Goal: Task Accomplishment & Management: Manage account settings

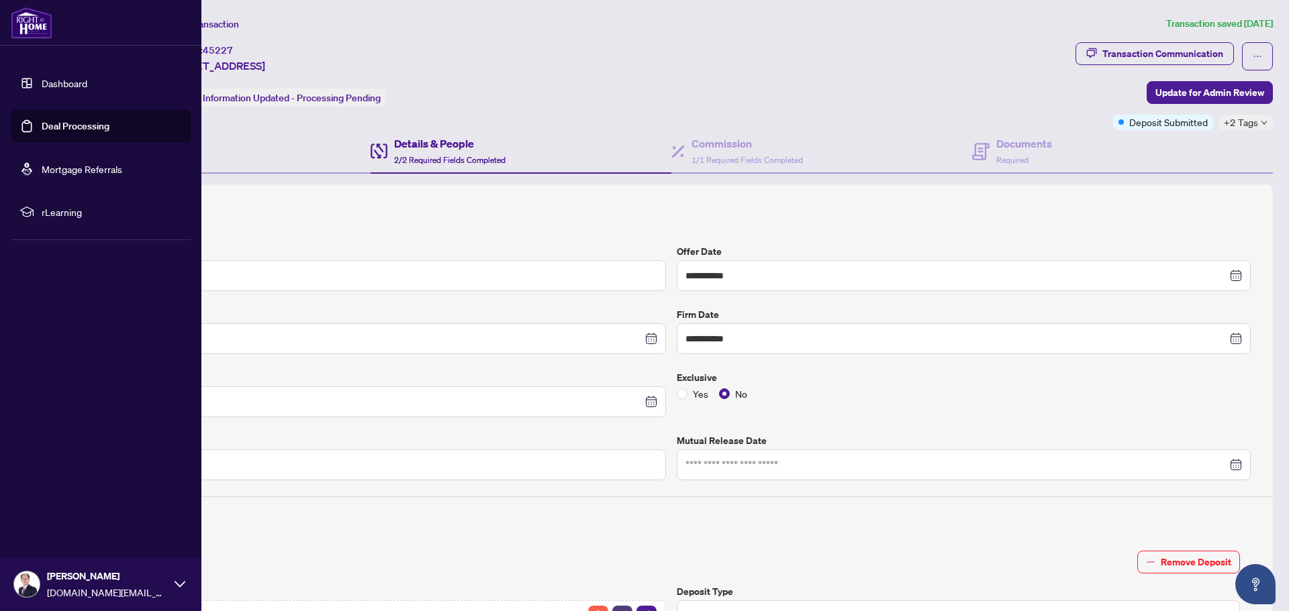
click at [68, 126] on link "Deal Processing" at bounding box center [76, 126] width 68 height 12
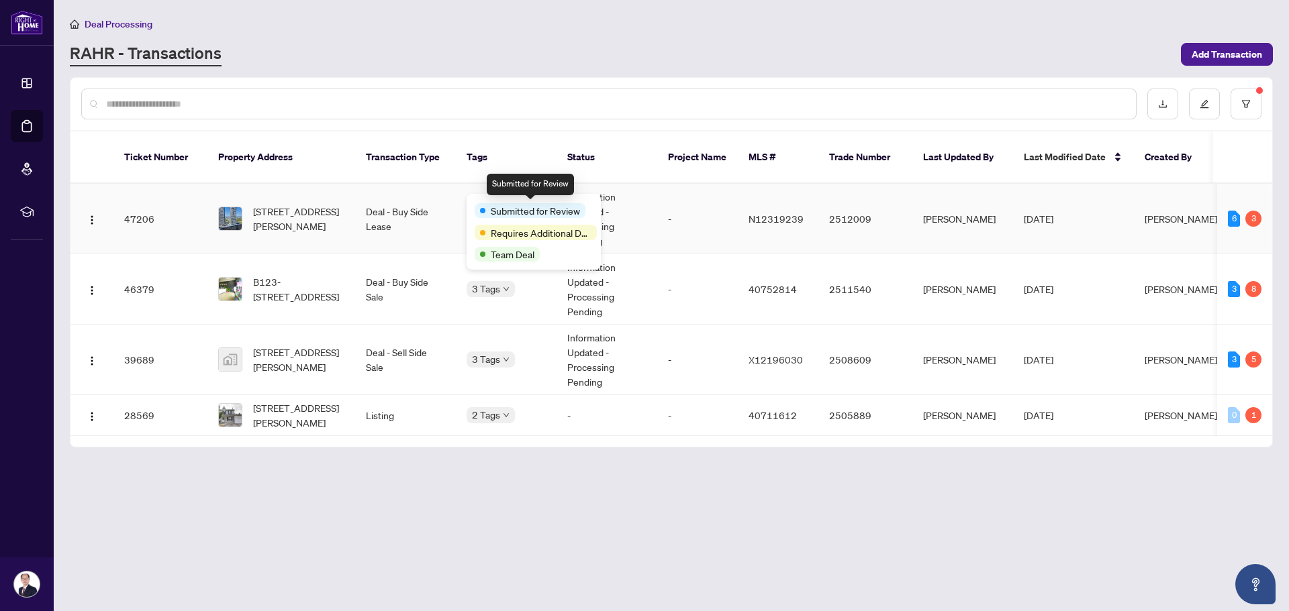
click at [497, 207] on span "Submitted for Review" at bounding box center [535, 210] width 89 height 15
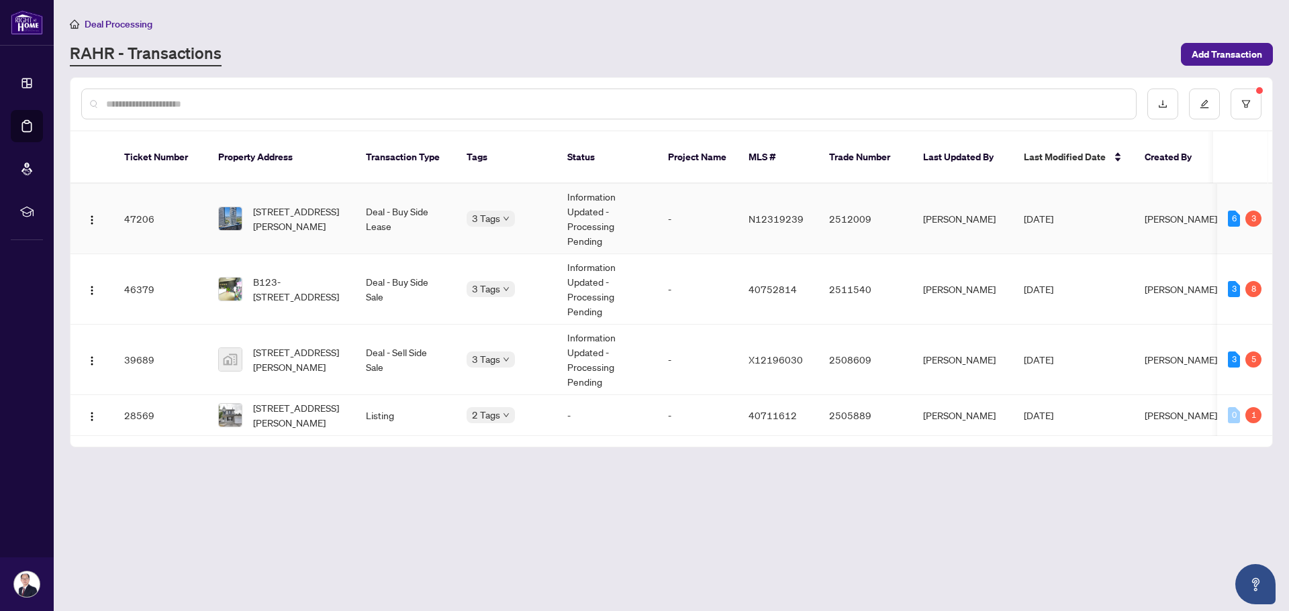
click at [389, 206] on td "Deal - Buy Side Lease" at bounding box center [405, 219] width 101 height 70
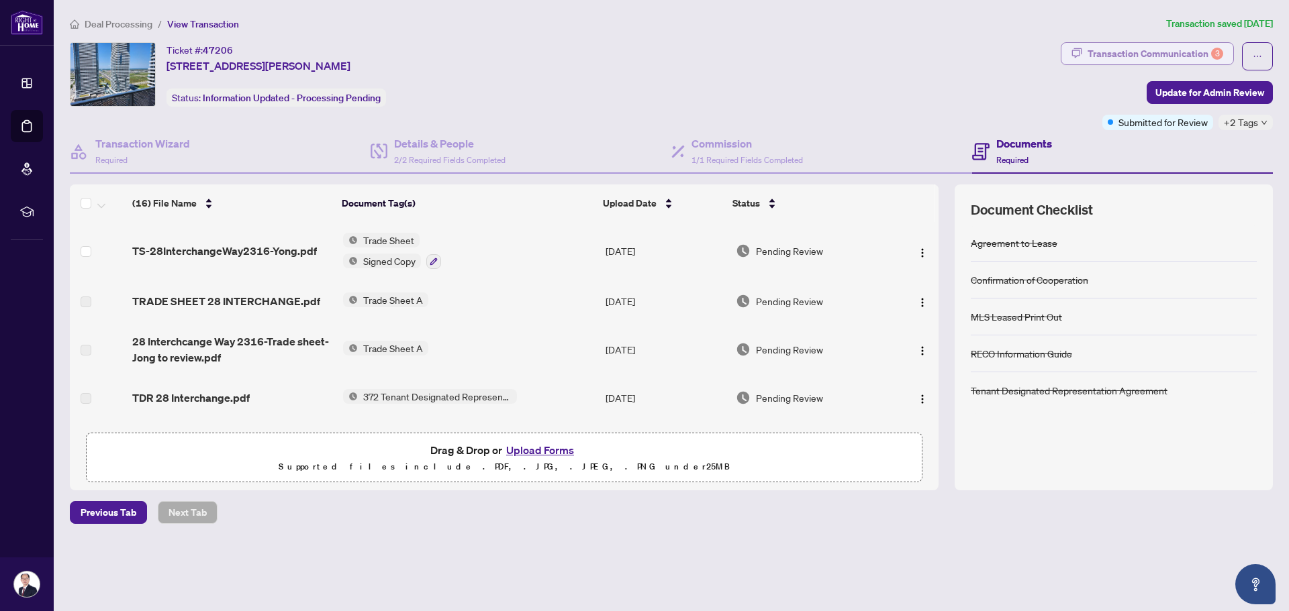
click at [1138, 55] on div "Transaction Communication 3" at bounding box center [1155, 53] width 136 height 21
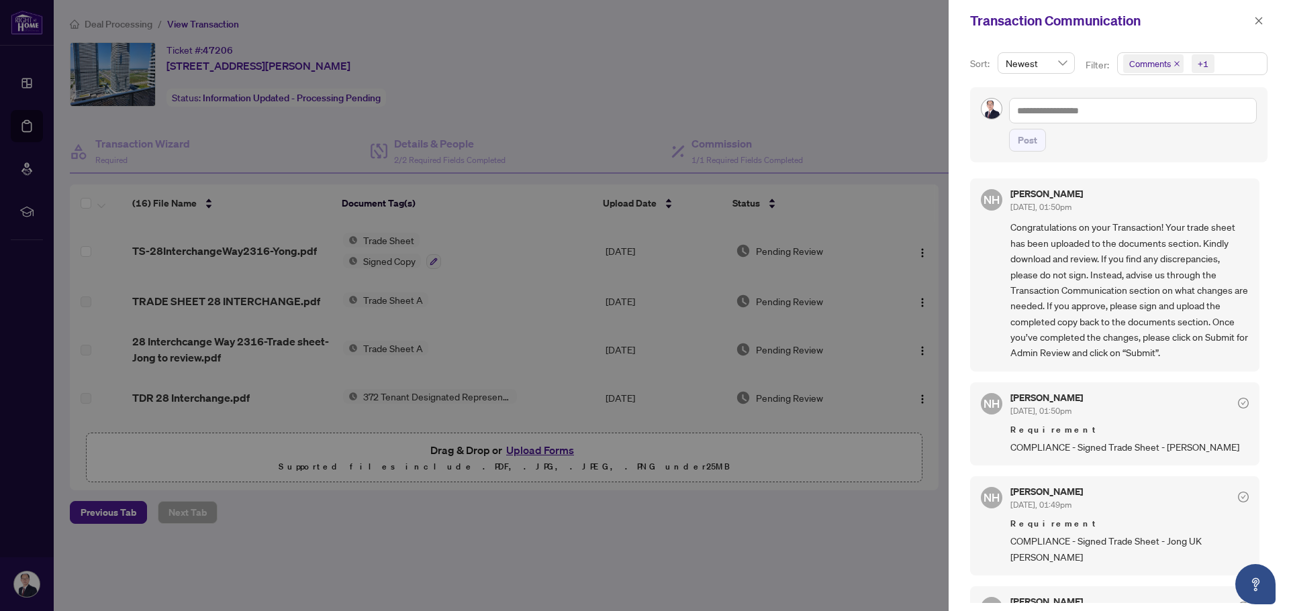
click at [270, 247] on div at bounding box center [644, 305] width 1289 height 611
click at [1260, 26] on span "button" at bounding box center [1258, 20] width 9 height 21
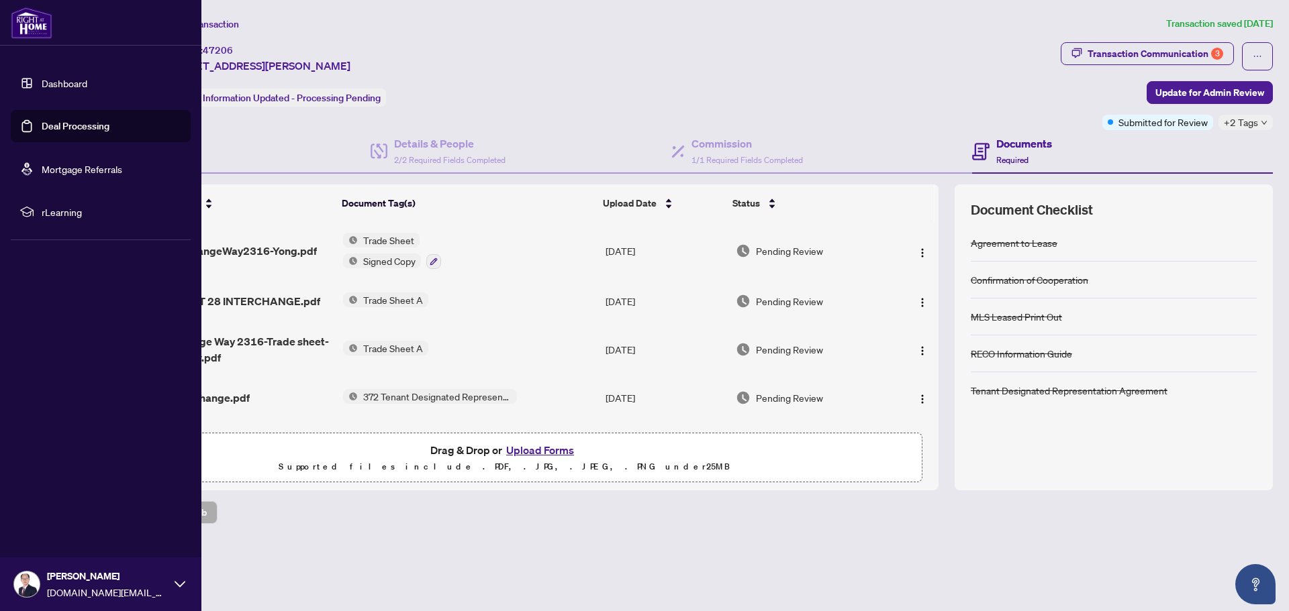
click at [68, 131] on link "Deal Processing" at bounding box center [76, 126] width 68 height 12
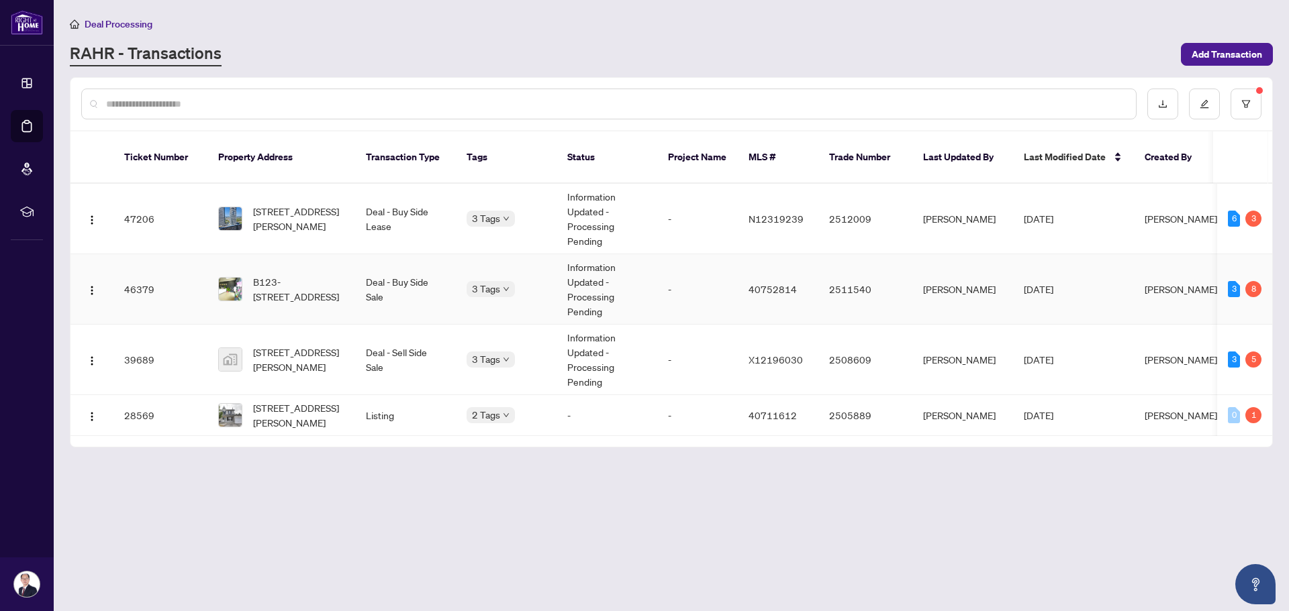
click at [416, 267] on td "Deal - Buy Side Sale" at bounding box center [405, 289] width 101 height 70
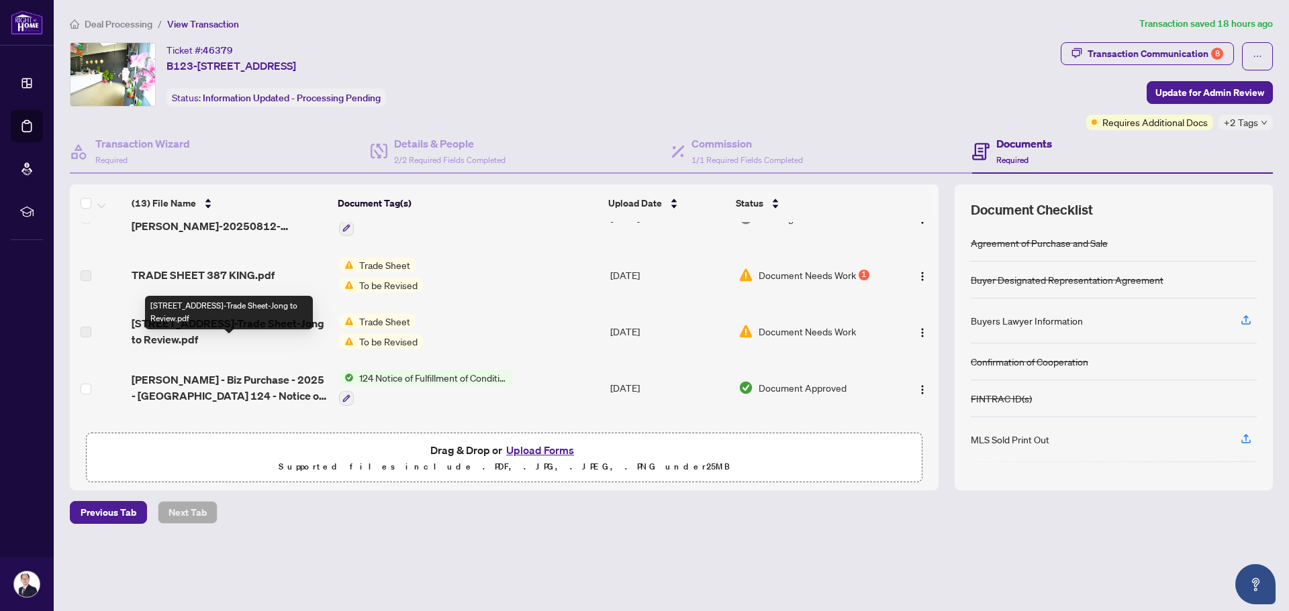
scroll to position [67, 0]
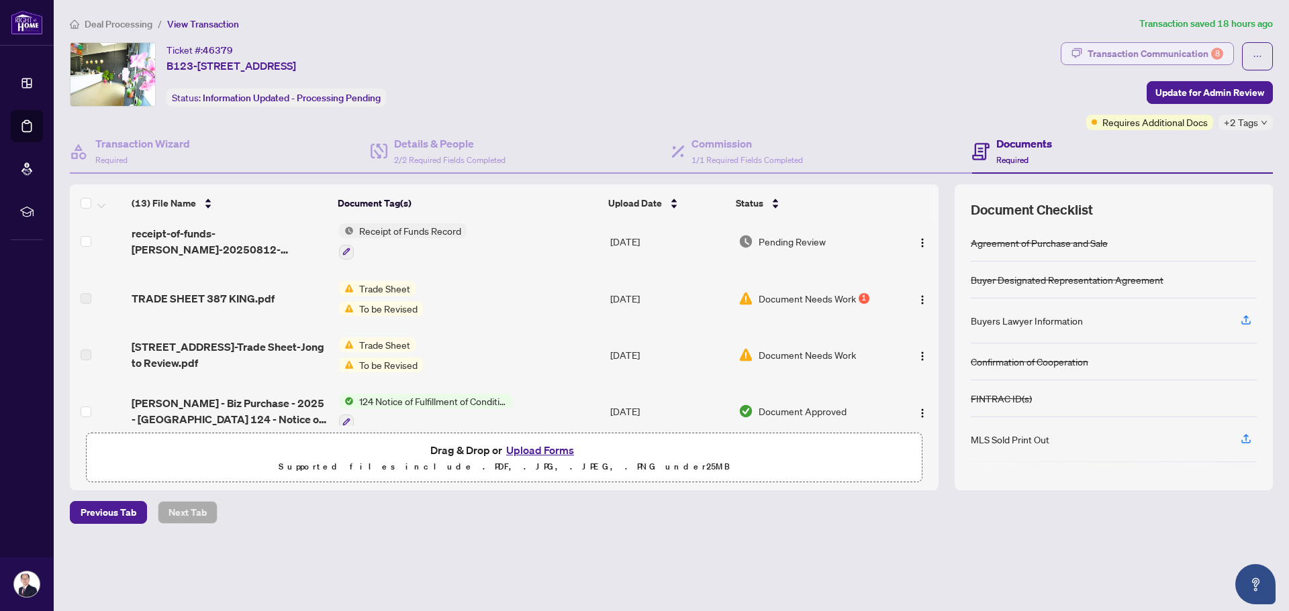
click at [1150, 54] on div "Transaction Communication 8" at bounding box center [1155, 53] width 136 height 21
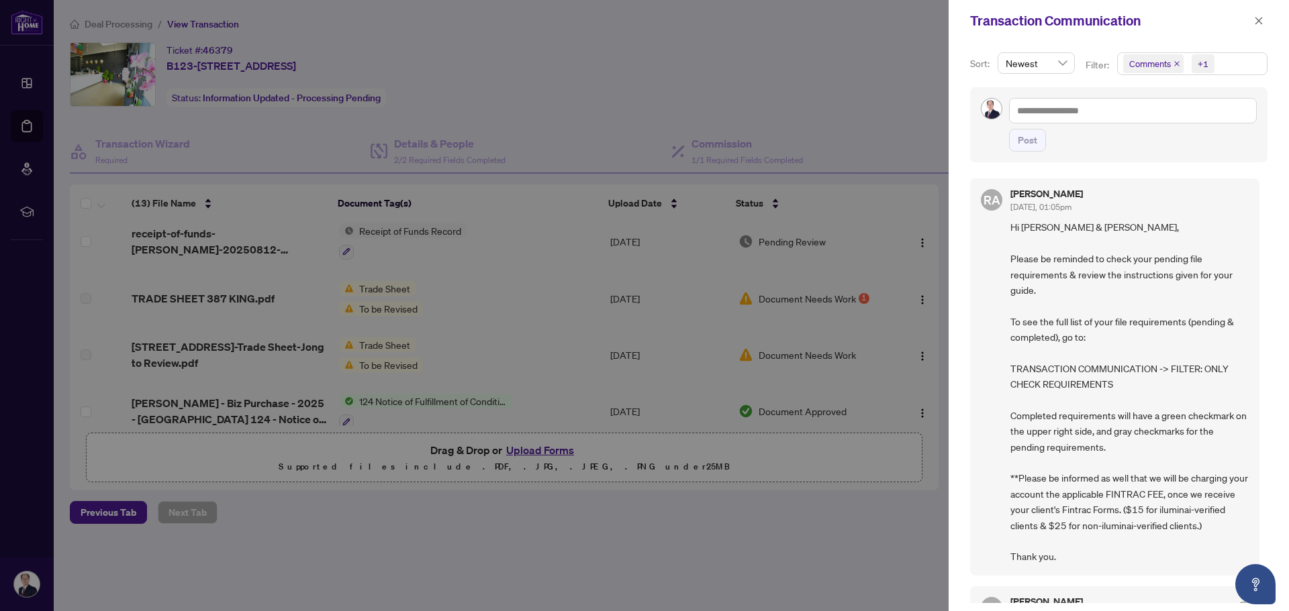
click at [447, 146] on div at bounding box center [644, 305] width 1289 height 611
click at [1252, 21] on button "button" at bounding box center [1258, 21] width 17 height 16
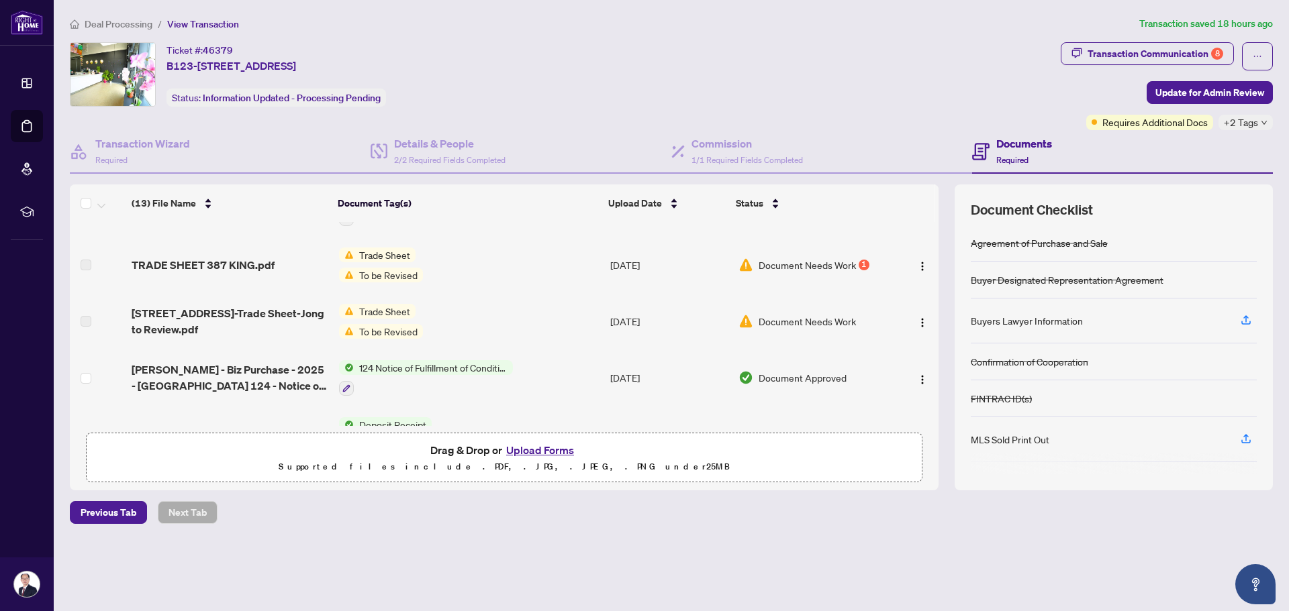
scroll to position [0, 0]
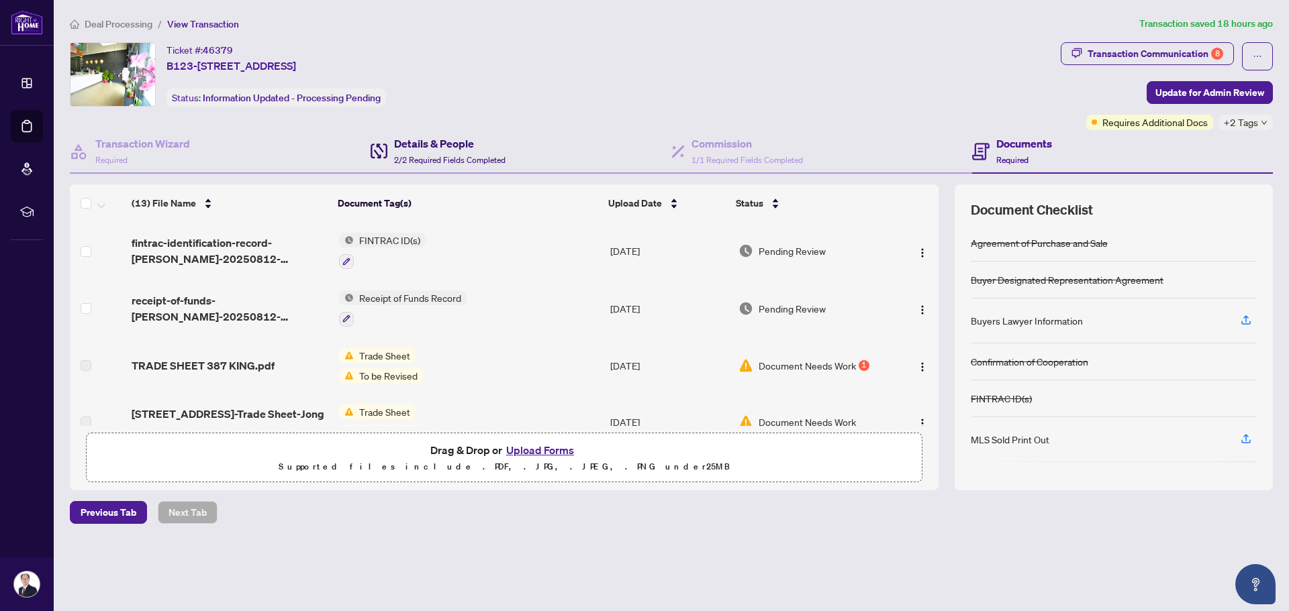
click at [404, 146] on h4 "Details & People" at bounding box center [449, 144] width 111 height 16
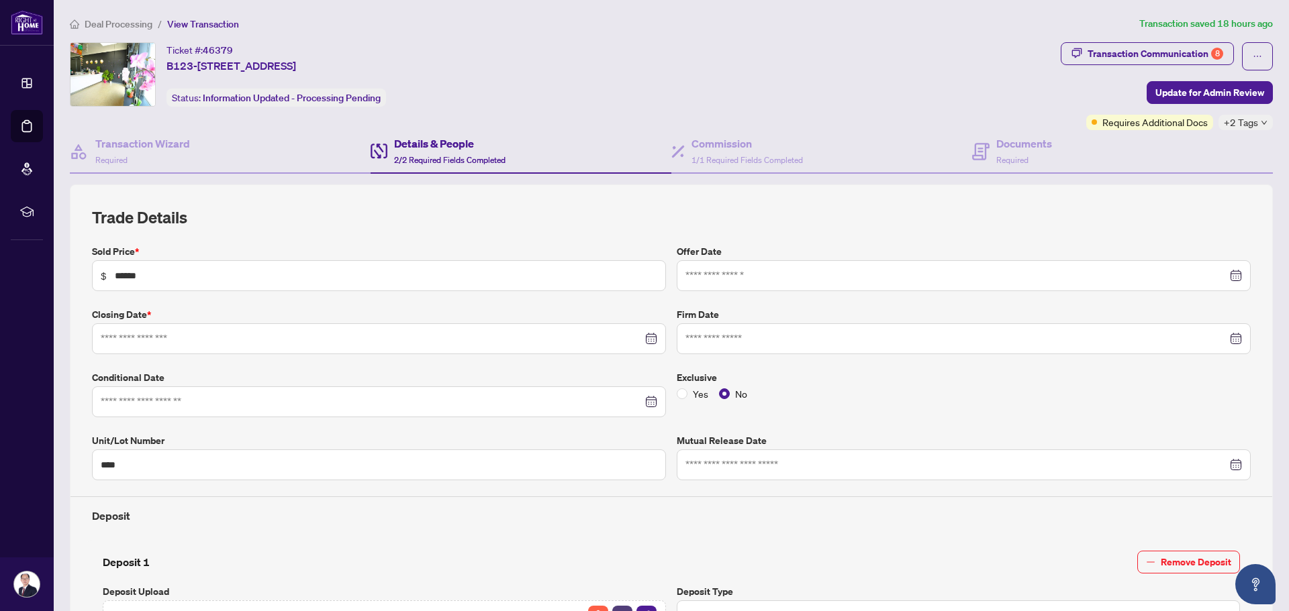
type input "**********"
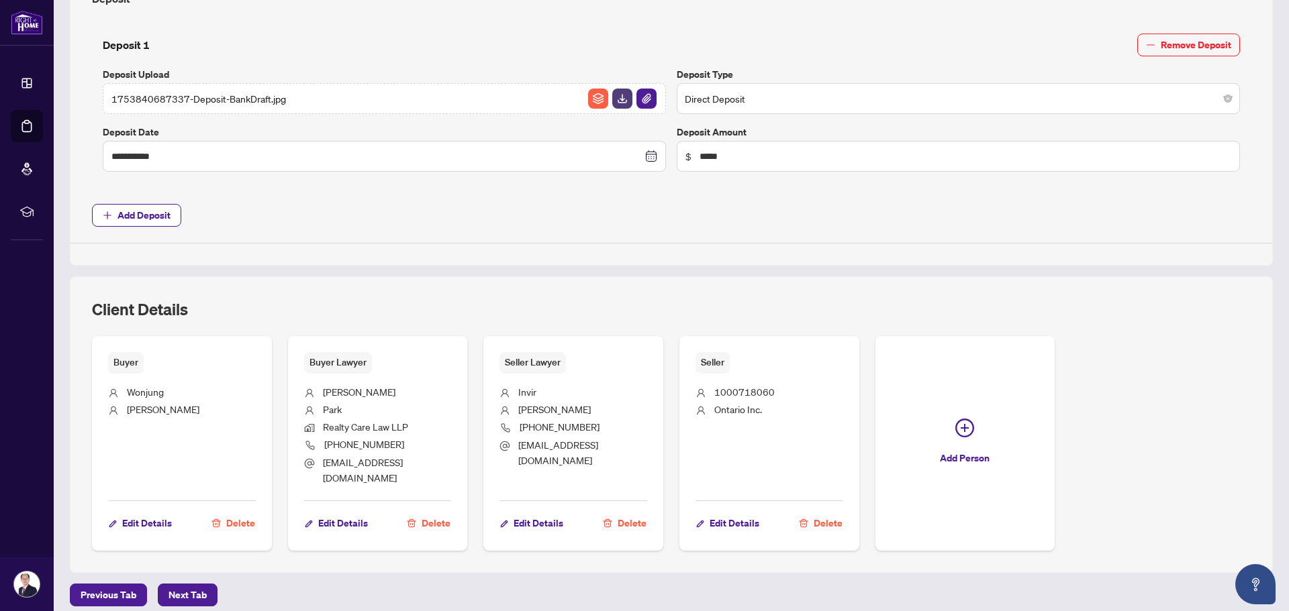
scroll to position [537, 0]
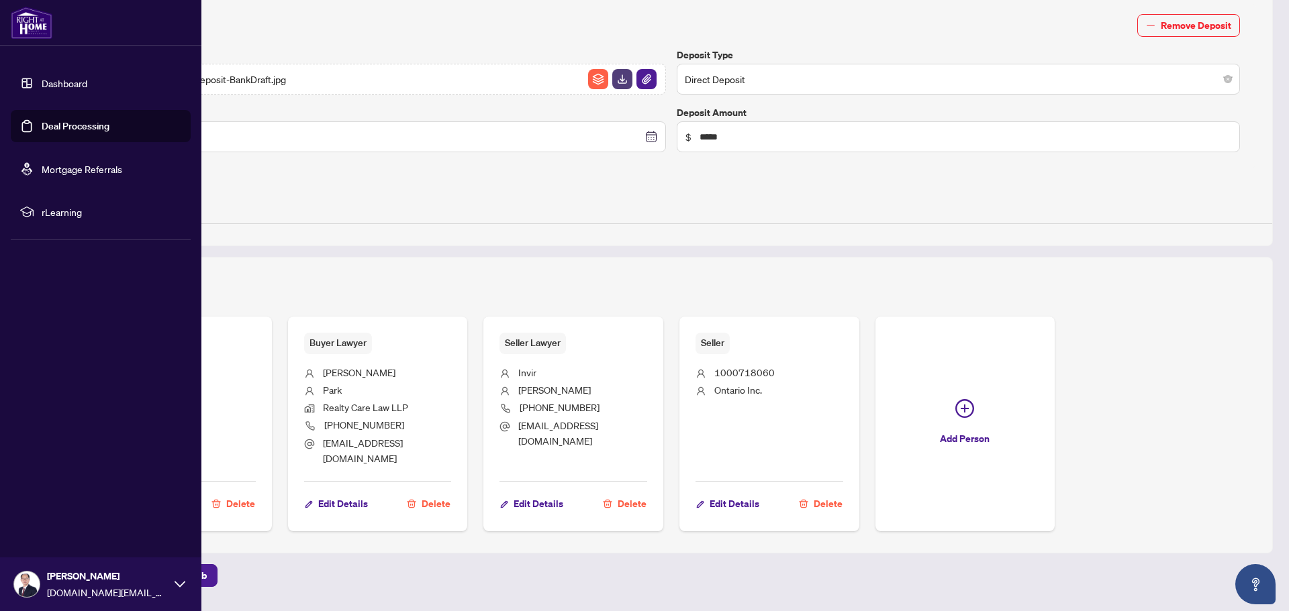
click at [68, 129] on link "Deal Processing" at bounding box center [76, 126] width 68 height 12
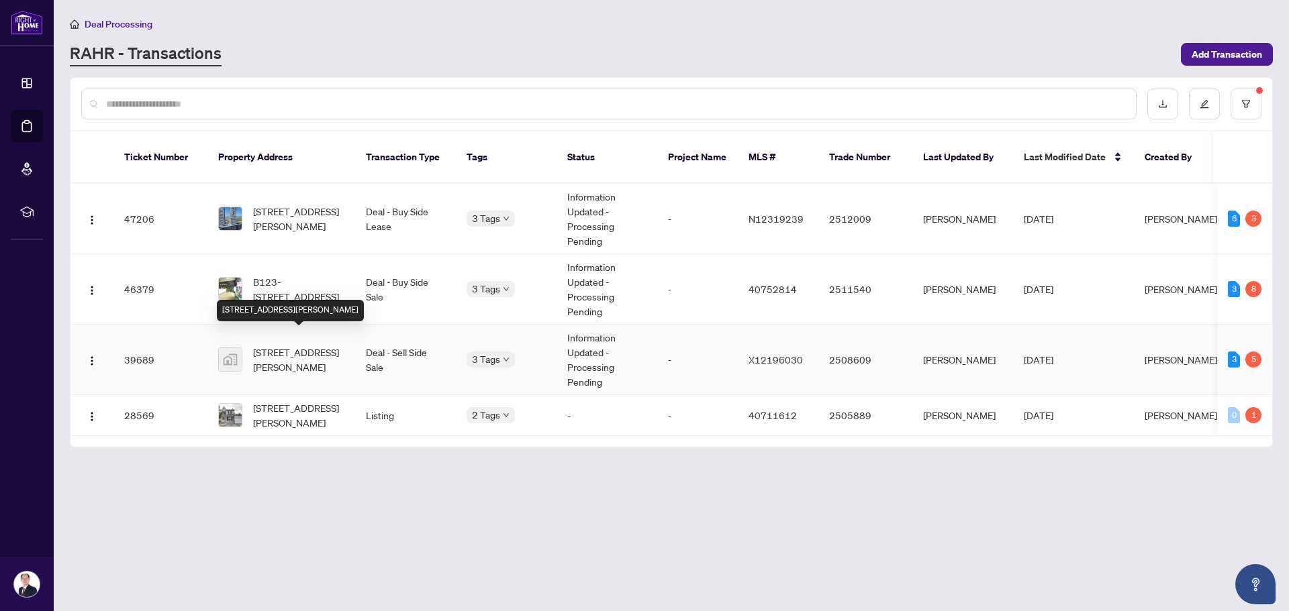
click at [328, 345] on span "[STREET_ADDRESS][PERSON_NAME]" at bounding box center [298, 360] width 91 height 30
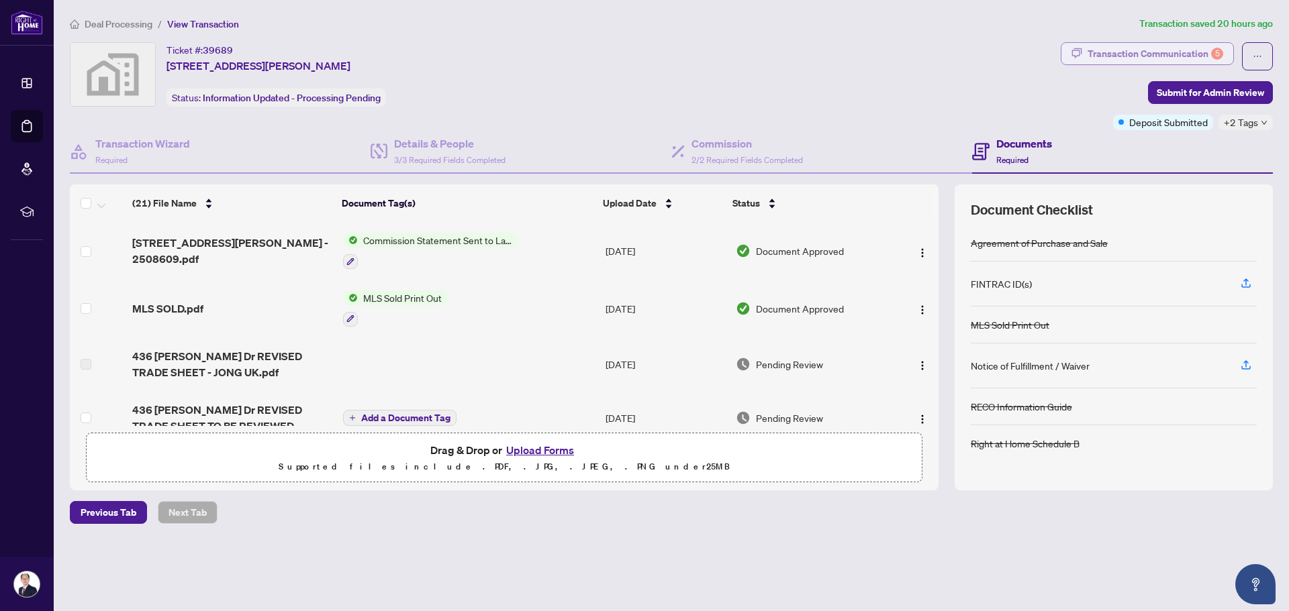
click at [1130, 56] on div "Transaction Communication 5" at bounding box center [1155, 53] width 136 height 21
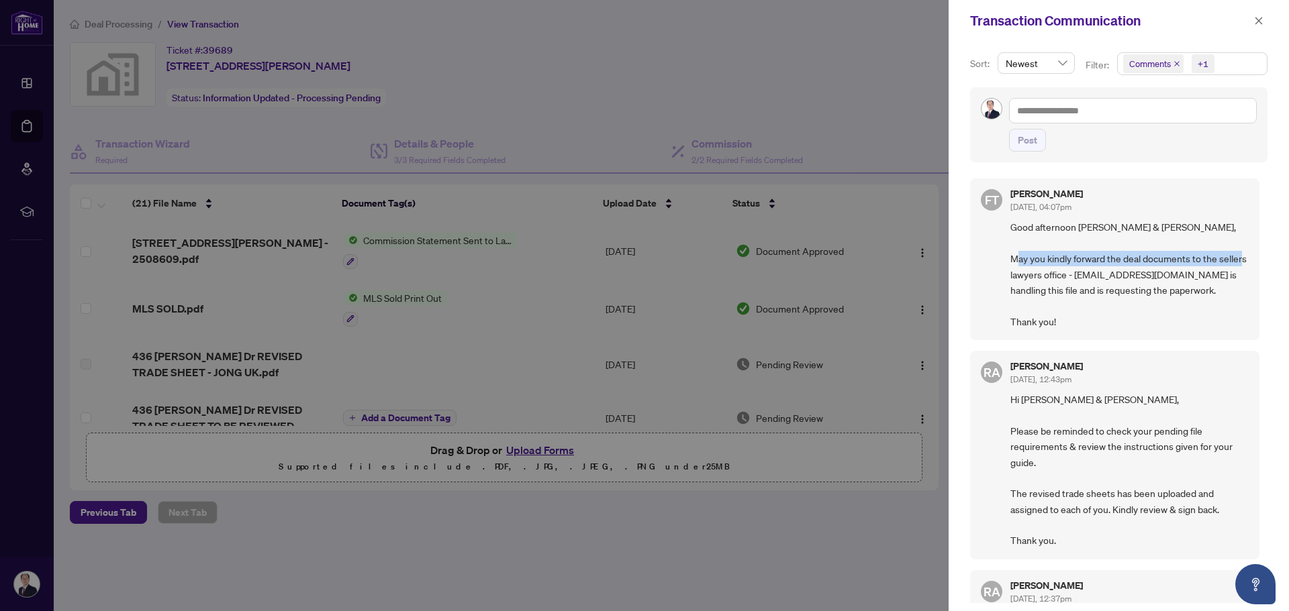
drag, startPoint x: 1060, startPoint y: 256, endPoint x: 1073, endPoint y: 277, distance: 23.8
click at [1073, 277] on span "Good afternoon [PERSON_NAME] & [PERSON_NAME], May you kindly forward the deal d…" at bounding box center [1129, 274] width 238 height 110
click at [1033, 296] on span "Good afternoon [PERSON_NAME] & [PERSON_NAME], May you kindly forward the deal d…" at bounding box center [1129, 274] width 238 height 110
drag, startPoint x: 1034, startPoint y: 291, endPoint x: 1219, endPoint y: 292, distance: 184.6
click at [1219, 292] on span "Good afternoon [PERSON_NAME] & [PERSON_NAME], May you kindly forward the deal d…" at bounding box center [1129, 274] width 238 height 110
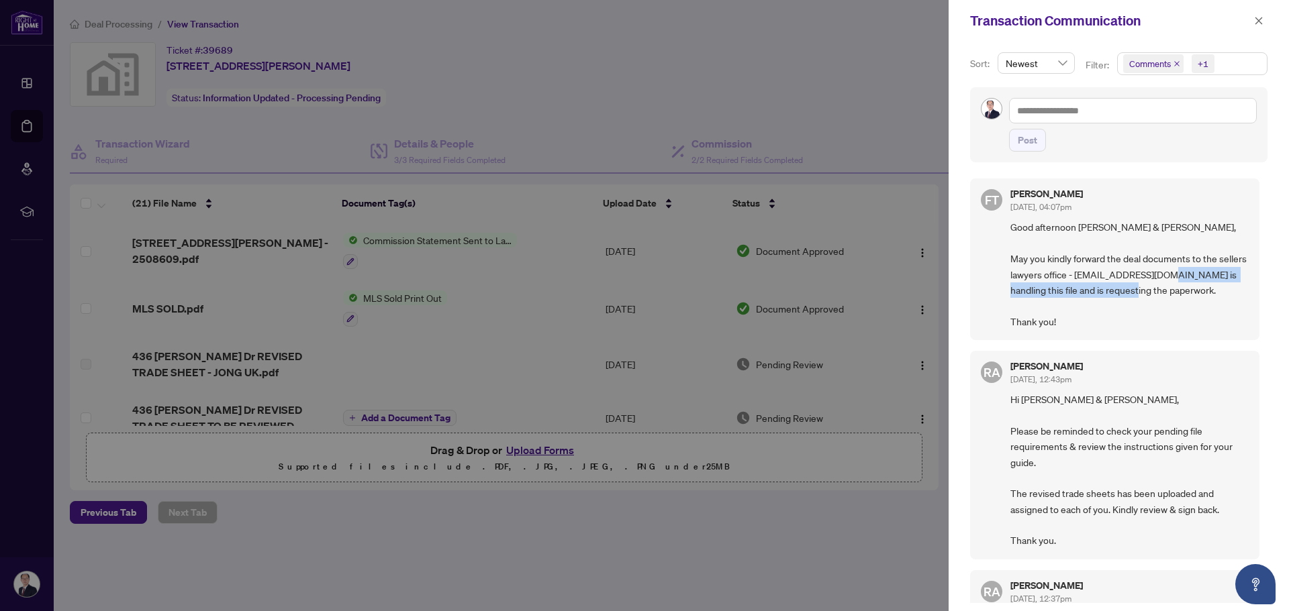
click at [1219, 296] on span "Good afternoon [PERSON_NAME] & [PERSON_NAME], May you kindly forward the deal d…" at bounding box center [1129, 274] width 238 height 110
click at [1254, 25] on icon "close" at bounding box center [1258, 20] width 9 height 9
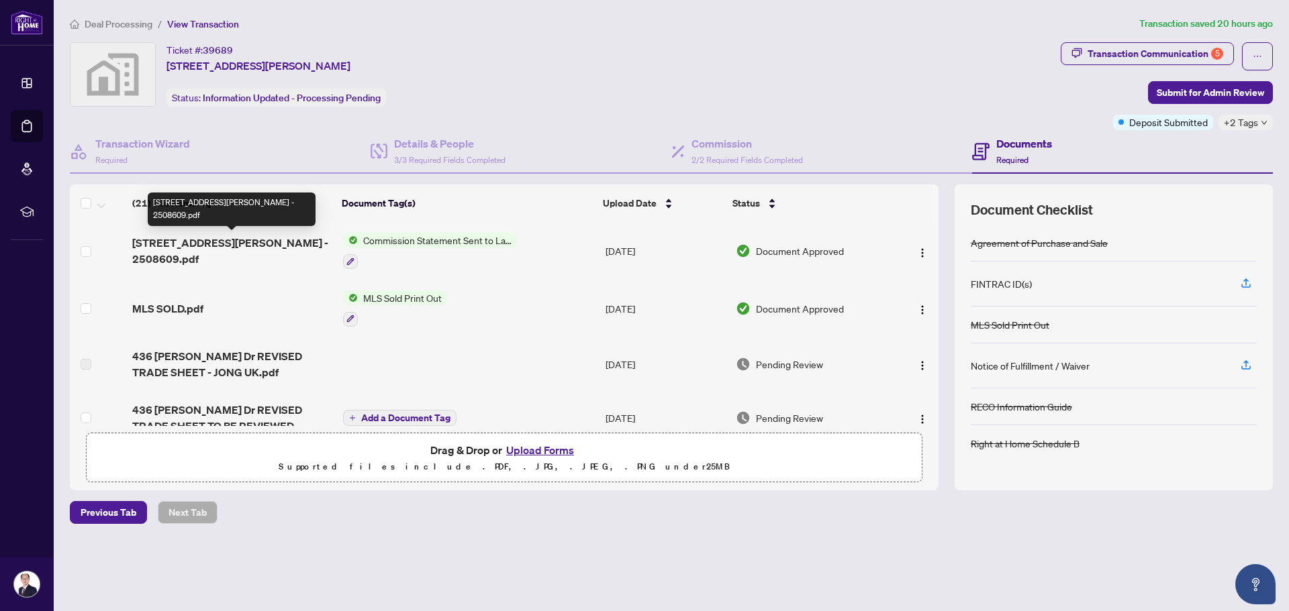
click at [212, 246] on span "[STREET_ADDRESS][PERSON_NAME] - 2508609.pdf" at bounding box center [231, 251] width 199 height 32
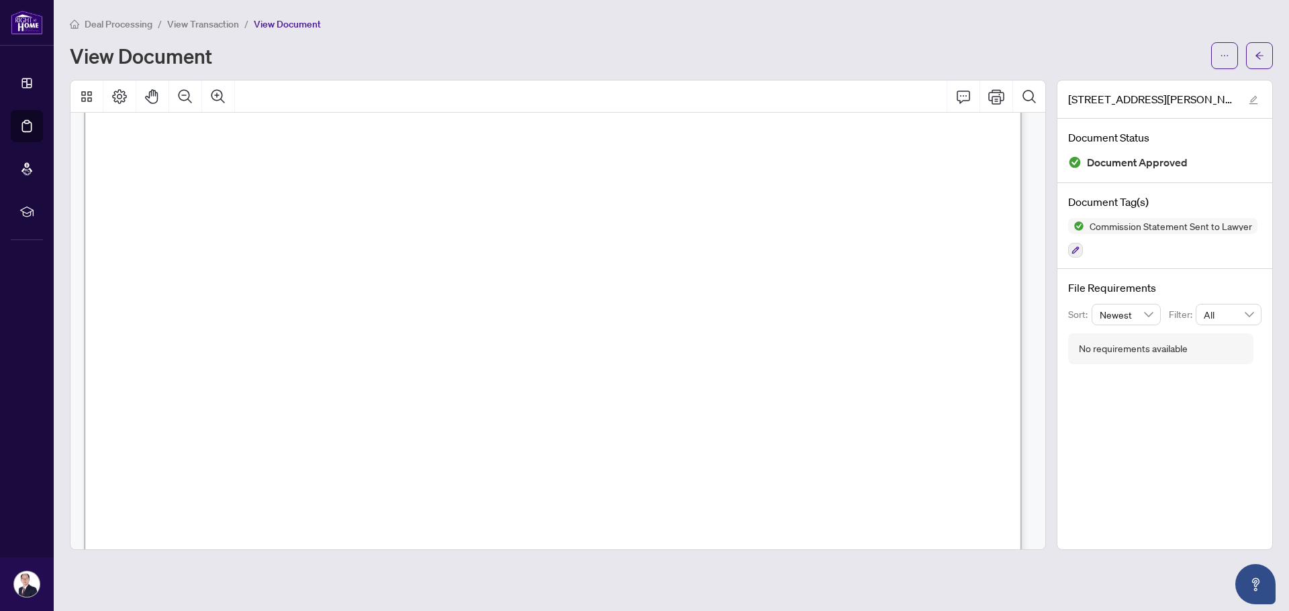
scroll to position [403, 0]
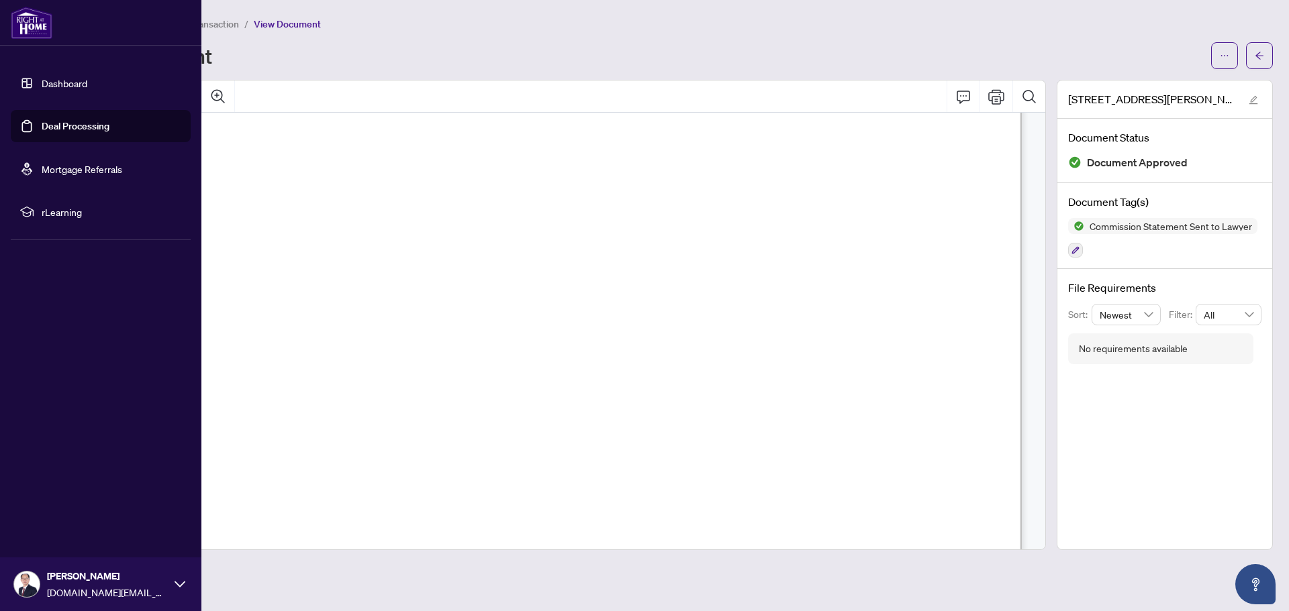
click at [55, 121] on link "Deal Processing" at bounding box center [76, 126] width 68 height 12
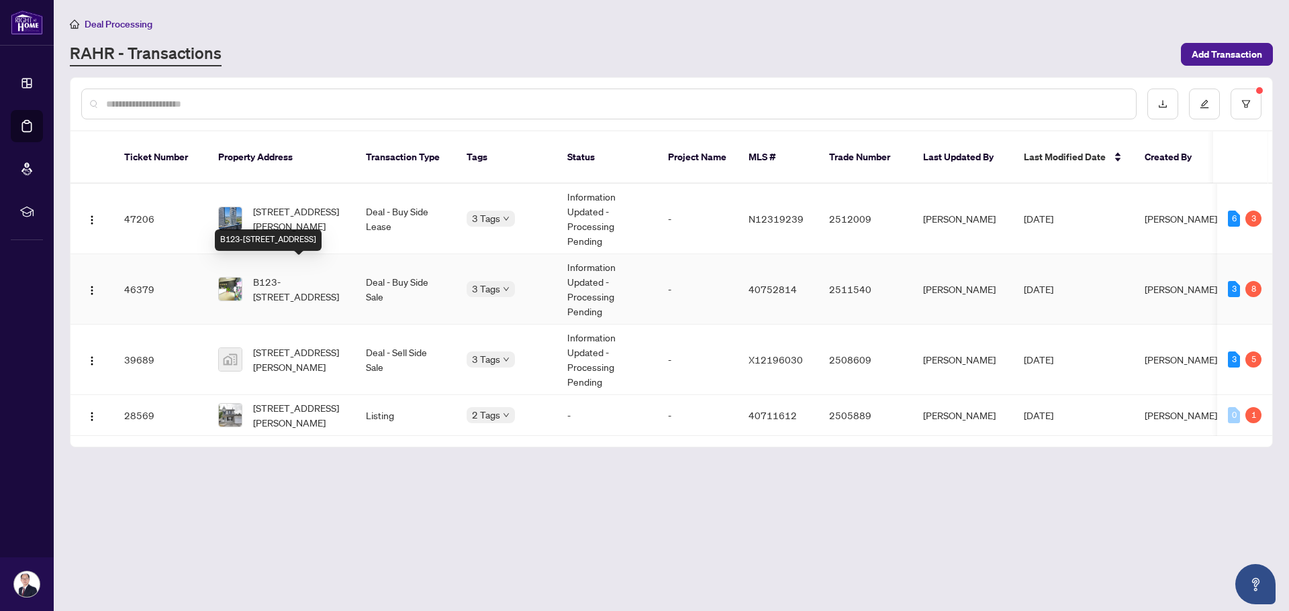
click at [295, 278] on span "B123-[STREET_ADDRESS]" at bounding box center [298, 290] width 91 height 30
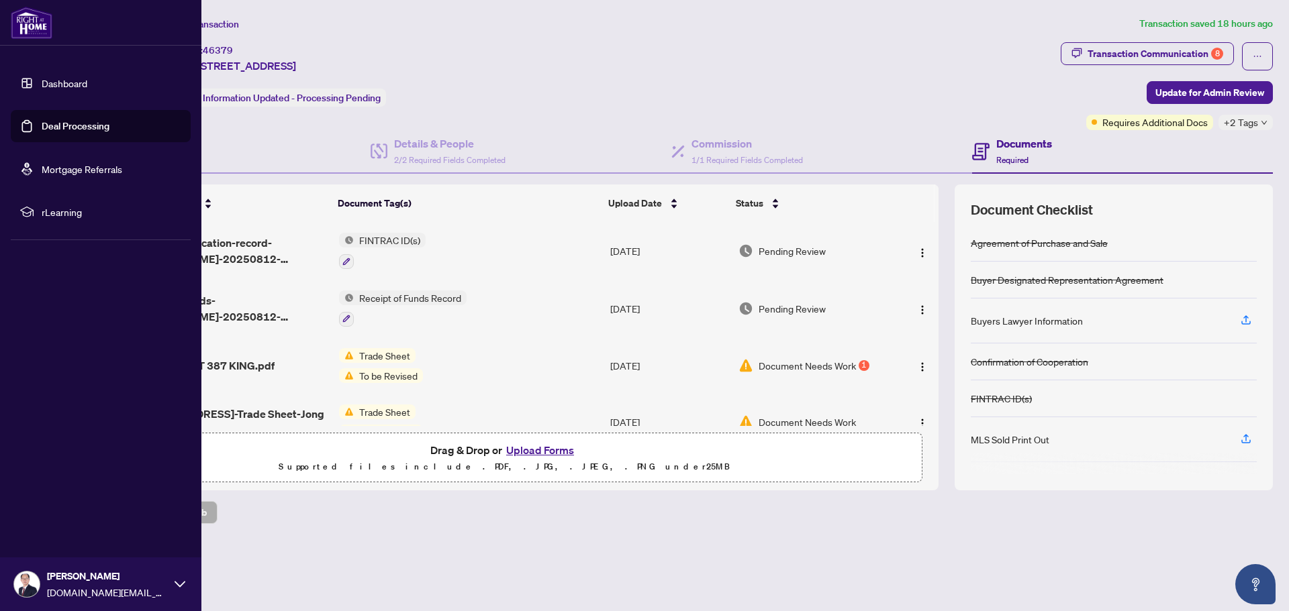
click at [56, 126] on link "Deal Processing" at bounding box center [76, 126] width 68 height 12
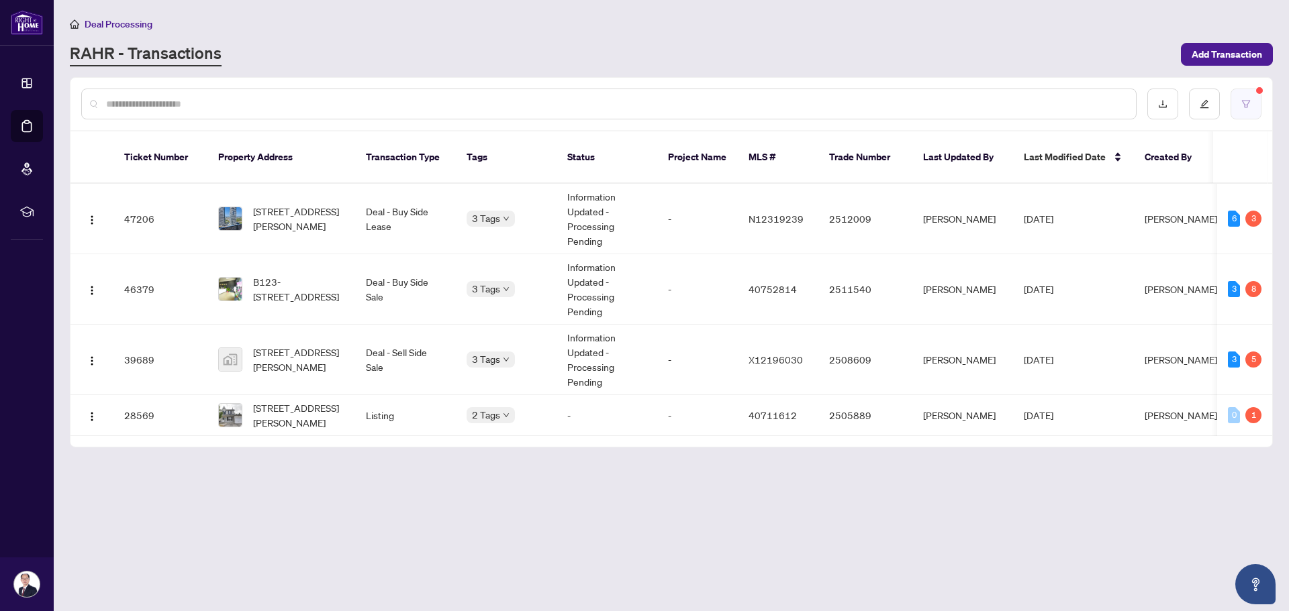
click at [1252, 99] on button "button" at bounding box center [1245, 104] width 31 height 31
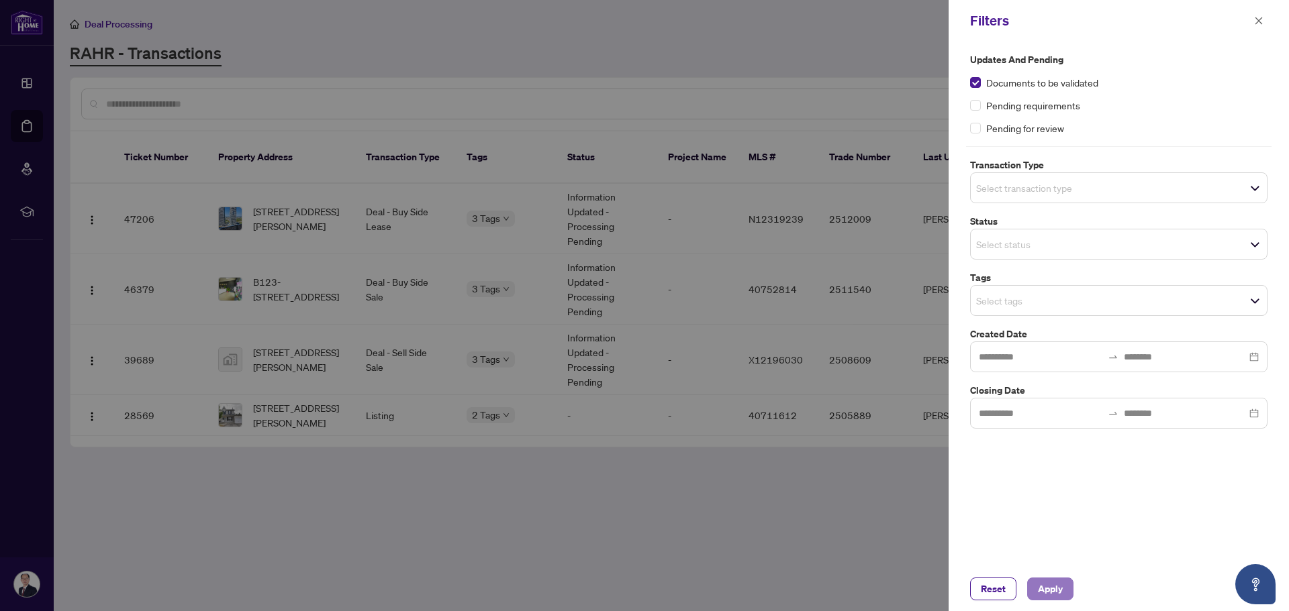
click at [1043, 593] on span "Apply" at bounding box center [1050, 589] width 25 height 21
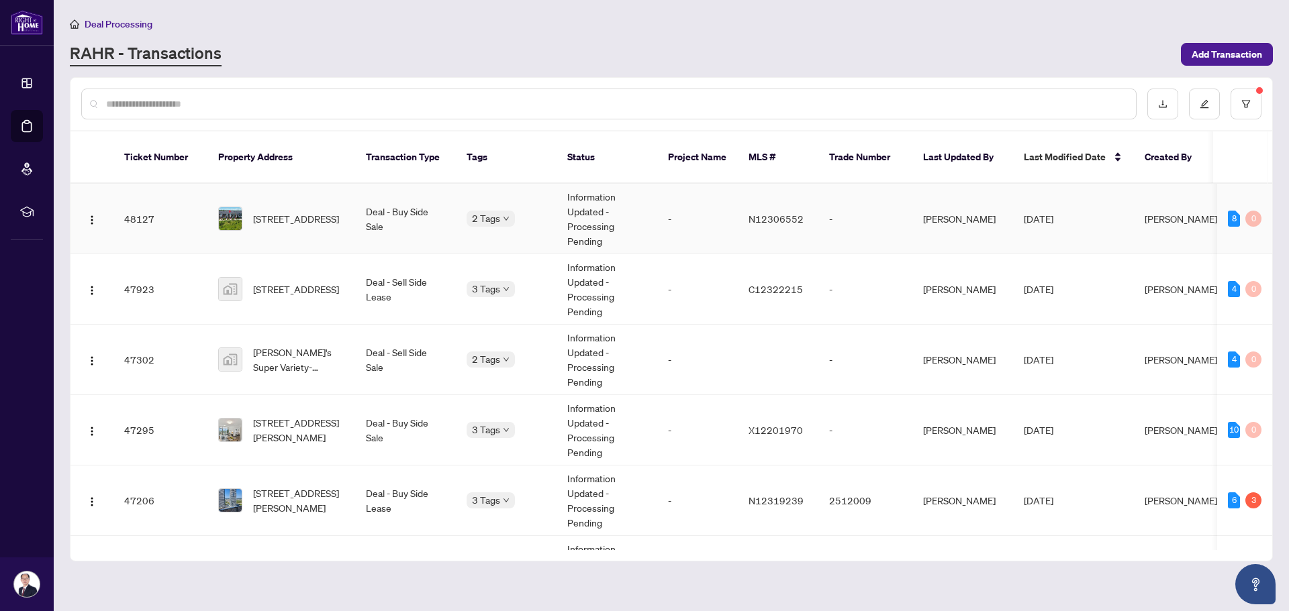
click at [318, 218] on td "[STREET_ADDRESS]" at bounding box center [281, 219] width 148 height 70
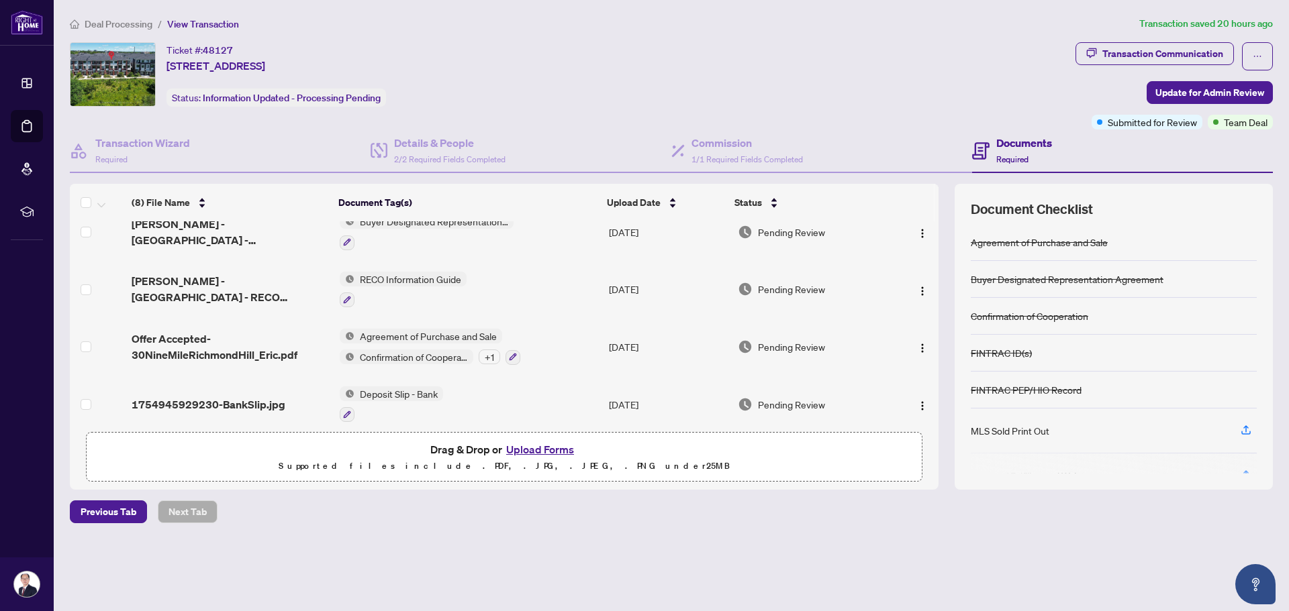
scroll to position [258, 0]
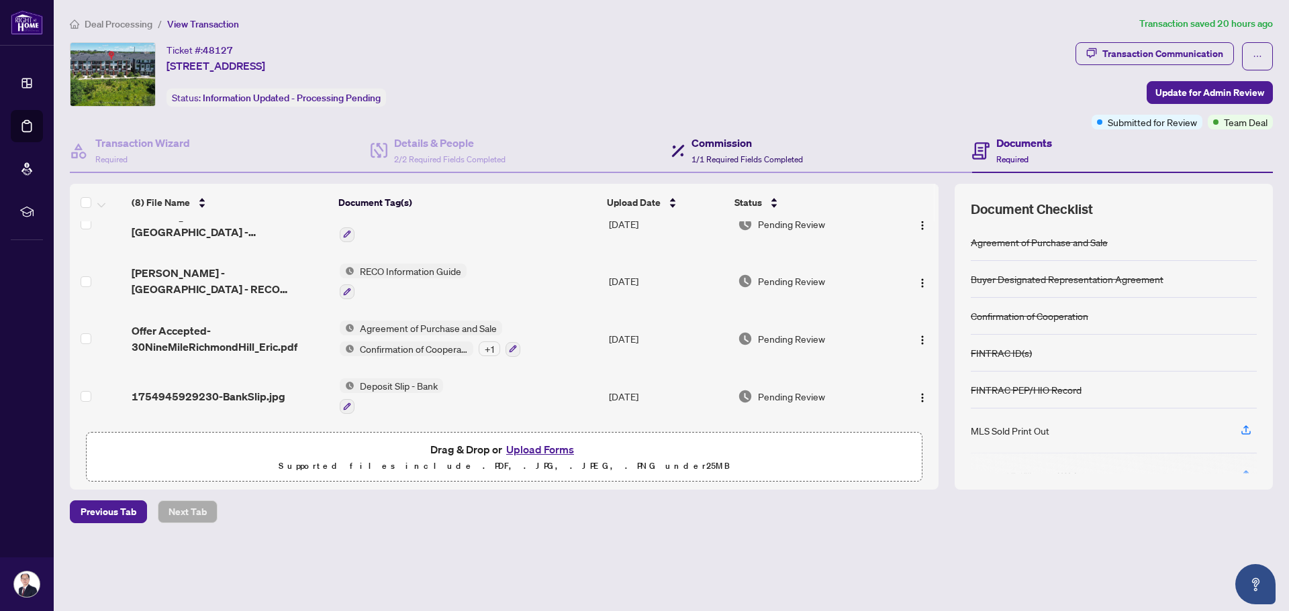
click at [711, 146] on h4 "Commission" at bounding box center [746, 143] width 111 height 16
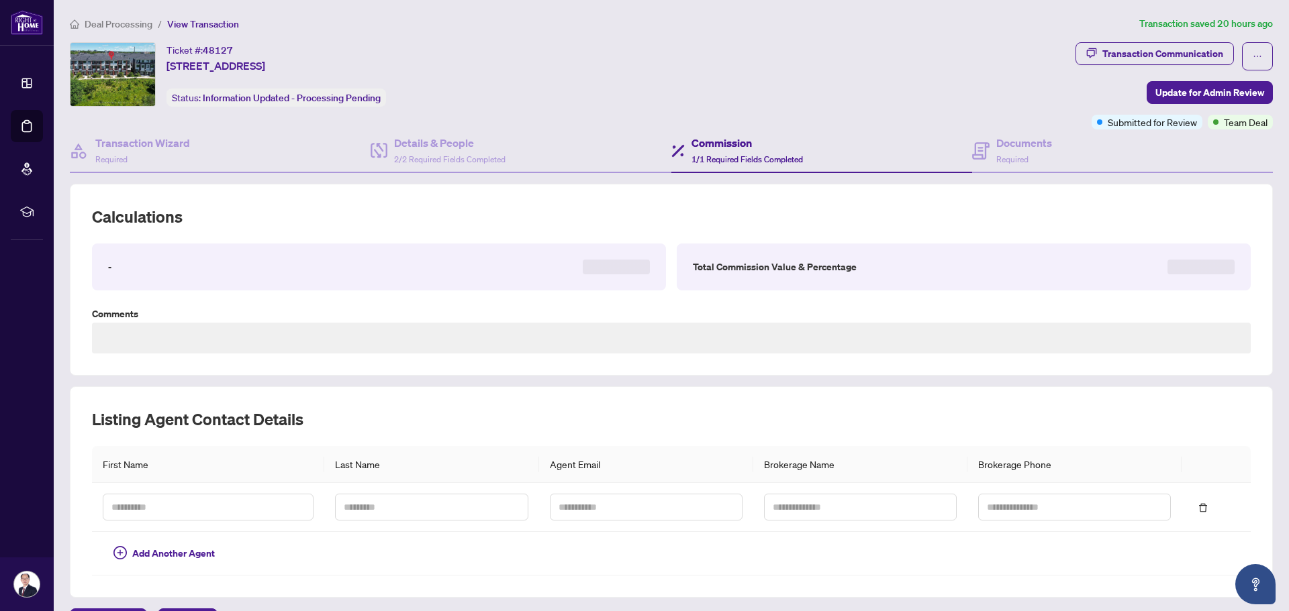
type textarea "**********"
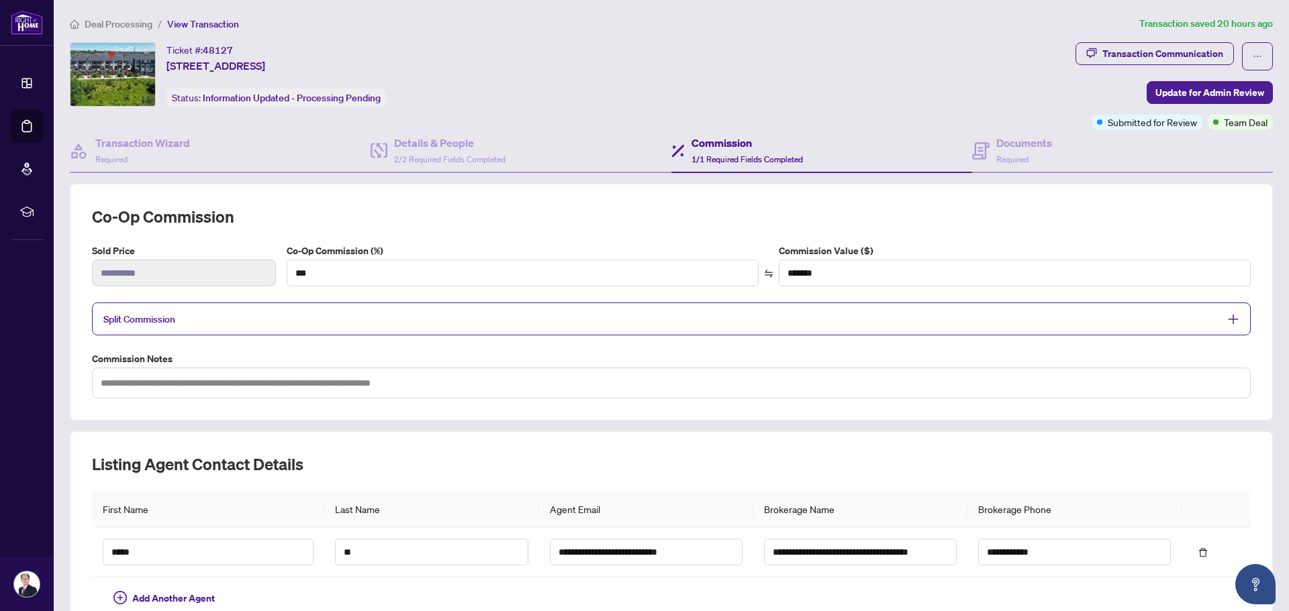
click at [651, 325] on span "Split Commission" at bounding box center [660, 318] width 1115 height 15
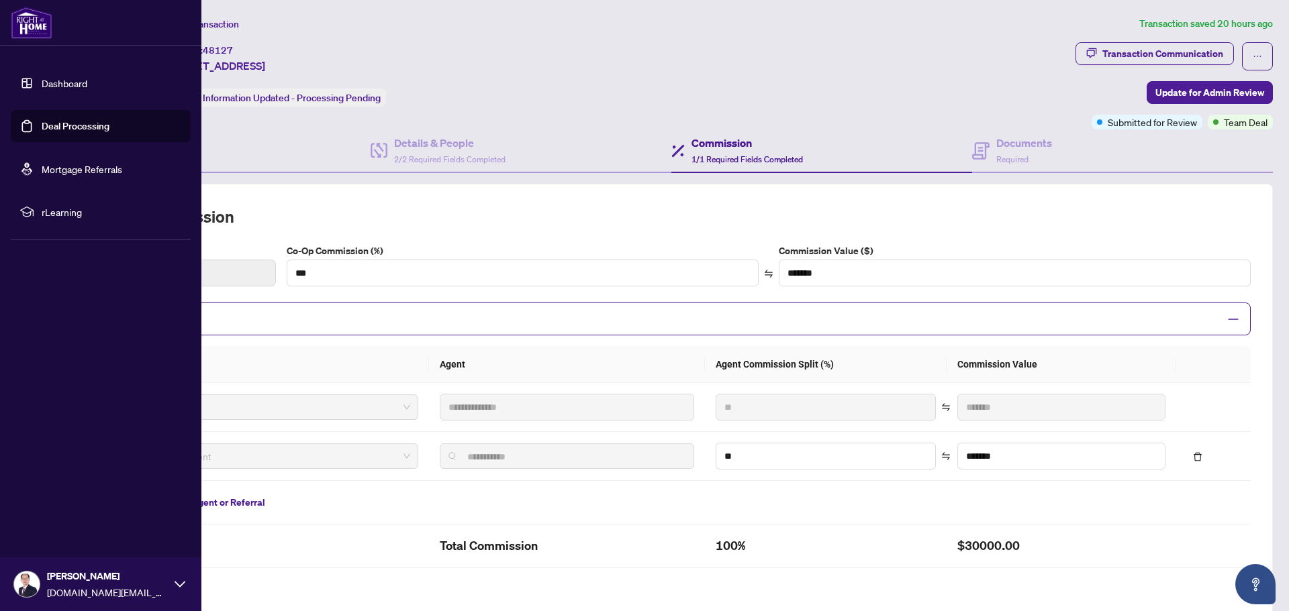
click at [43, 126] on link "Deal Processing" at bounding box center [76, 126] width 68 height 12
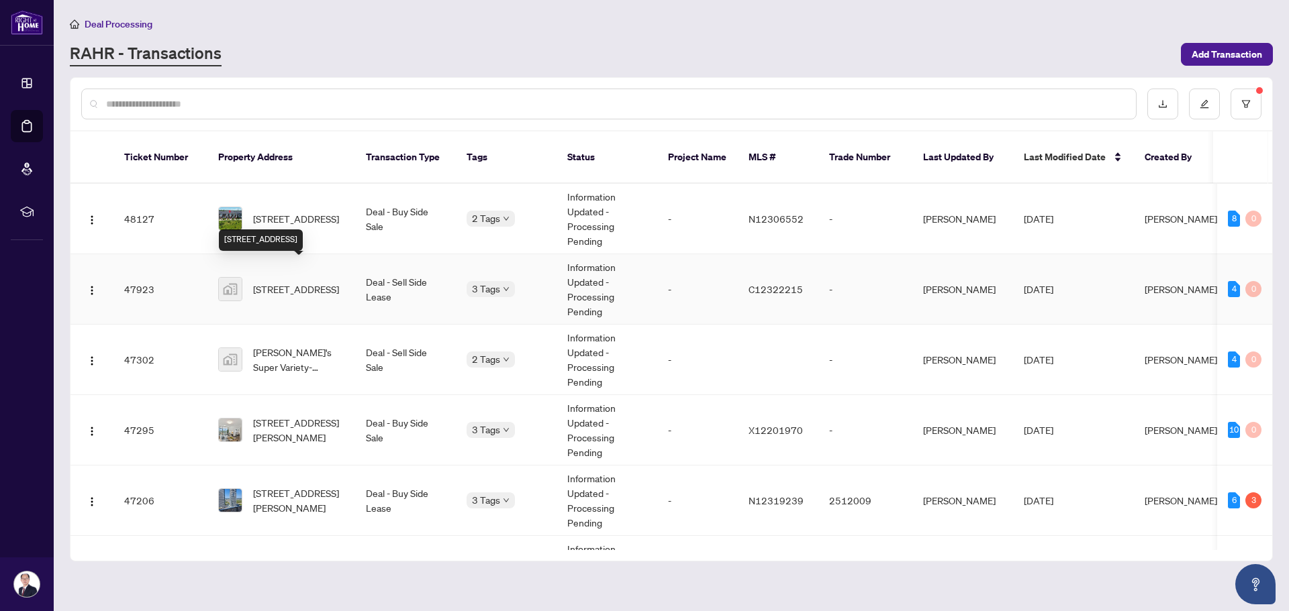
click at [280, 282] on span "[STREET_ADDRESS]" at bounding box center [296, 289] width 86 height 15
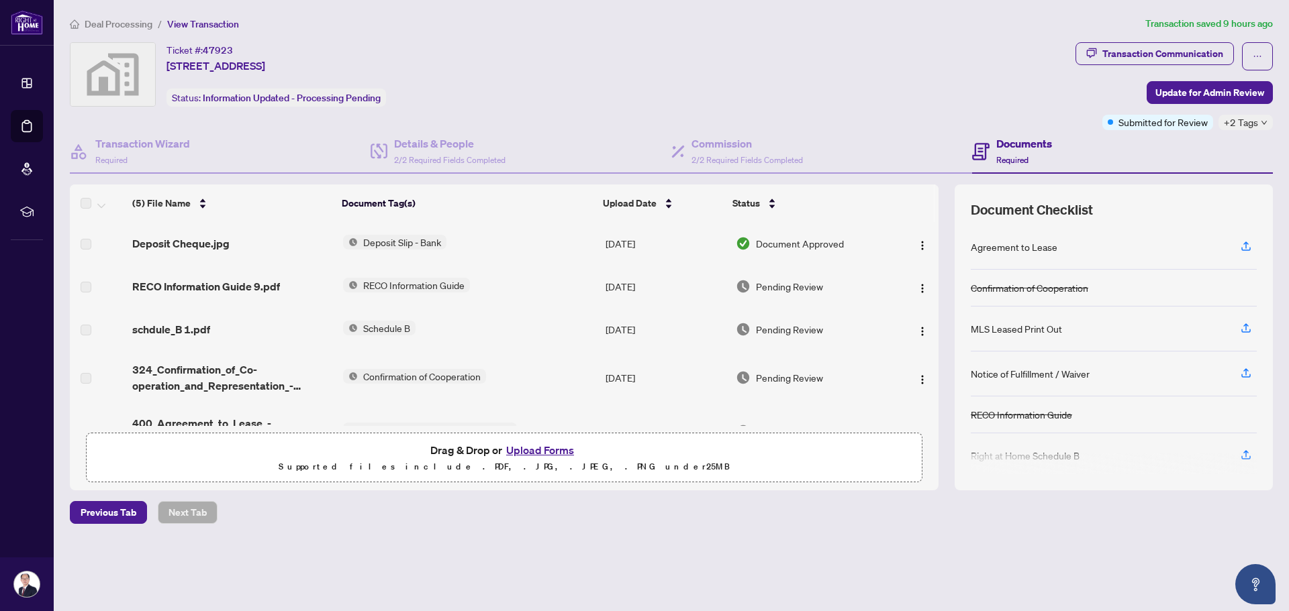
scroll to position [37, 0]
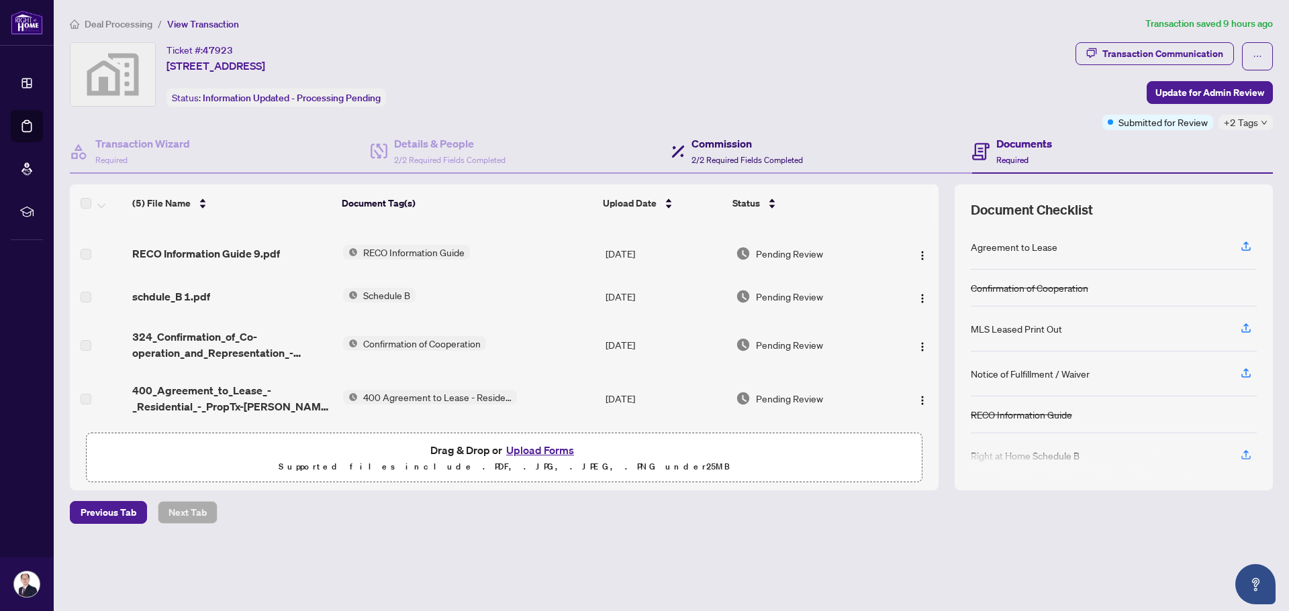
click at [726, 147] on h4 "Commission" at bounding box center [746, 144] width 111 height 16
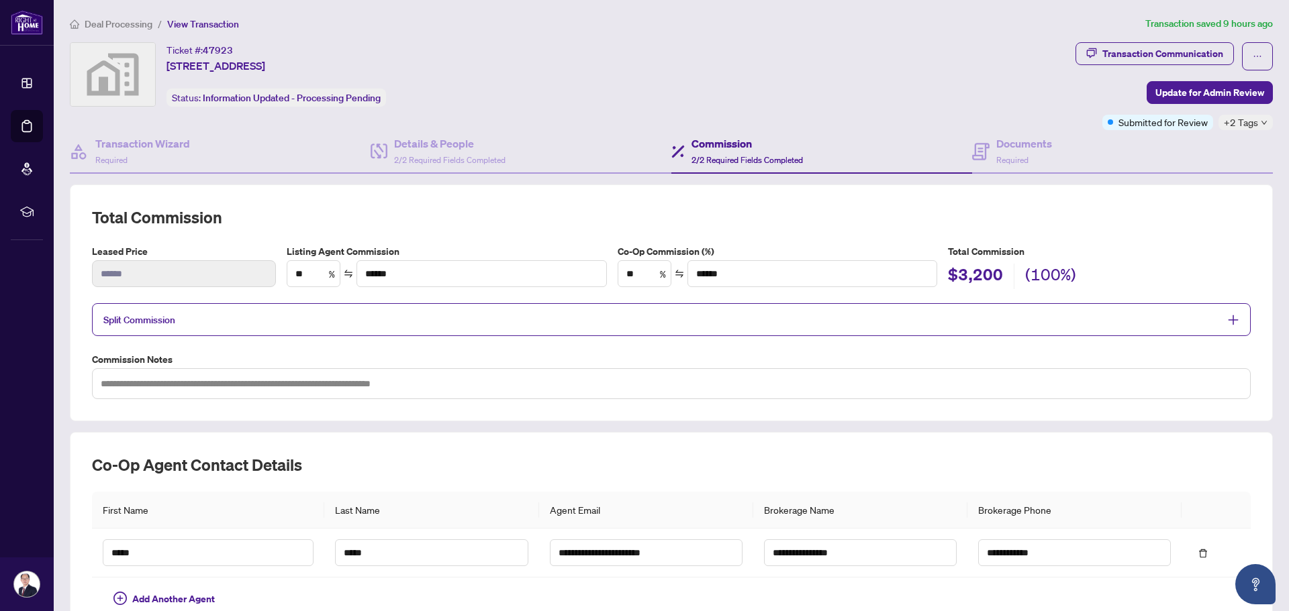
click at [626, 325] on span "Split Commission" at bounding box center [660, 319] width 1115 height 15
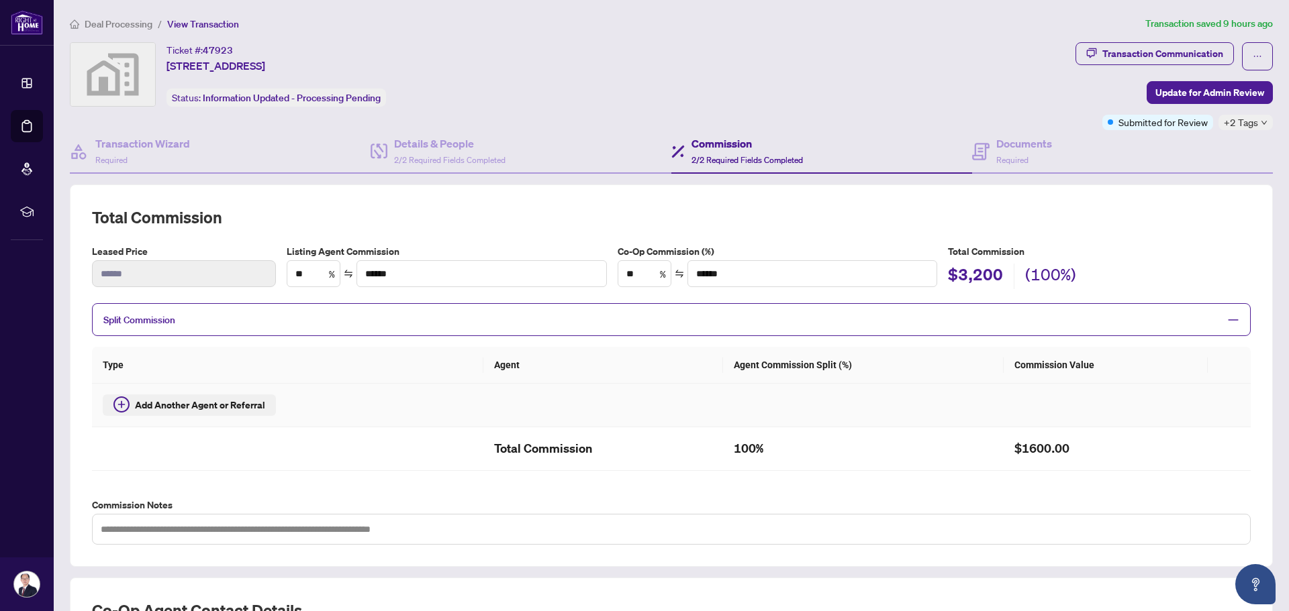
click at [249, 411] on span "Add Another Agent or Referral" at bounding box center [200, 405] width 130 height 15
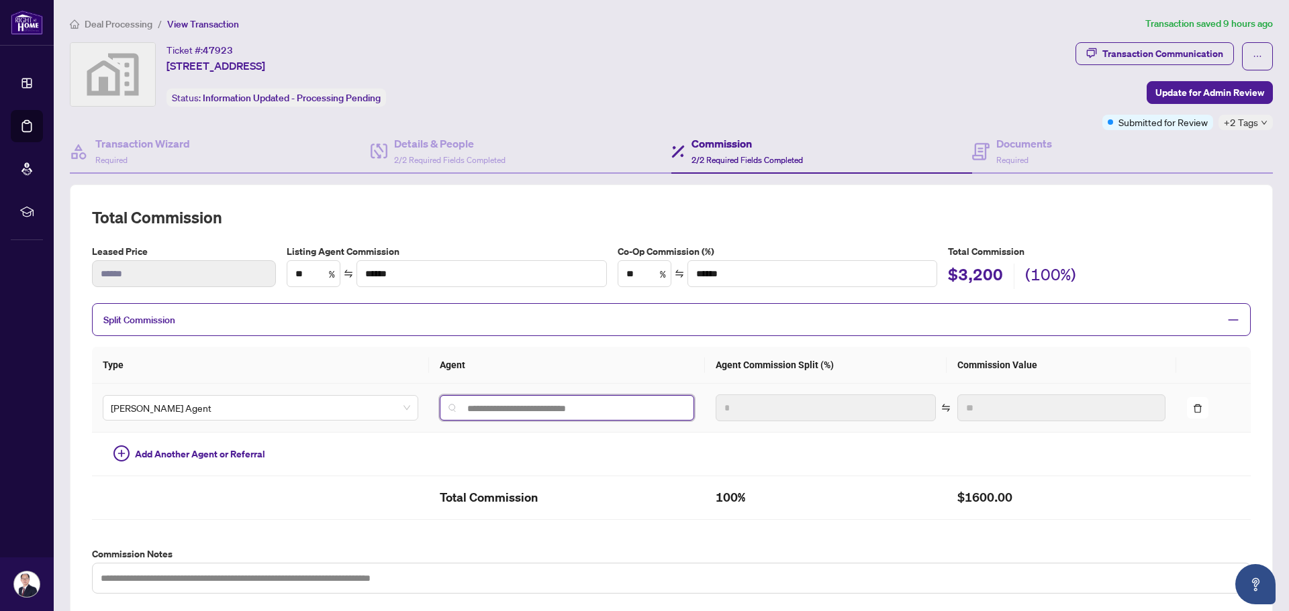
click at [464, 403] on input "search" at bounding box center [572, 408] width 227 height 11
type input "*********"
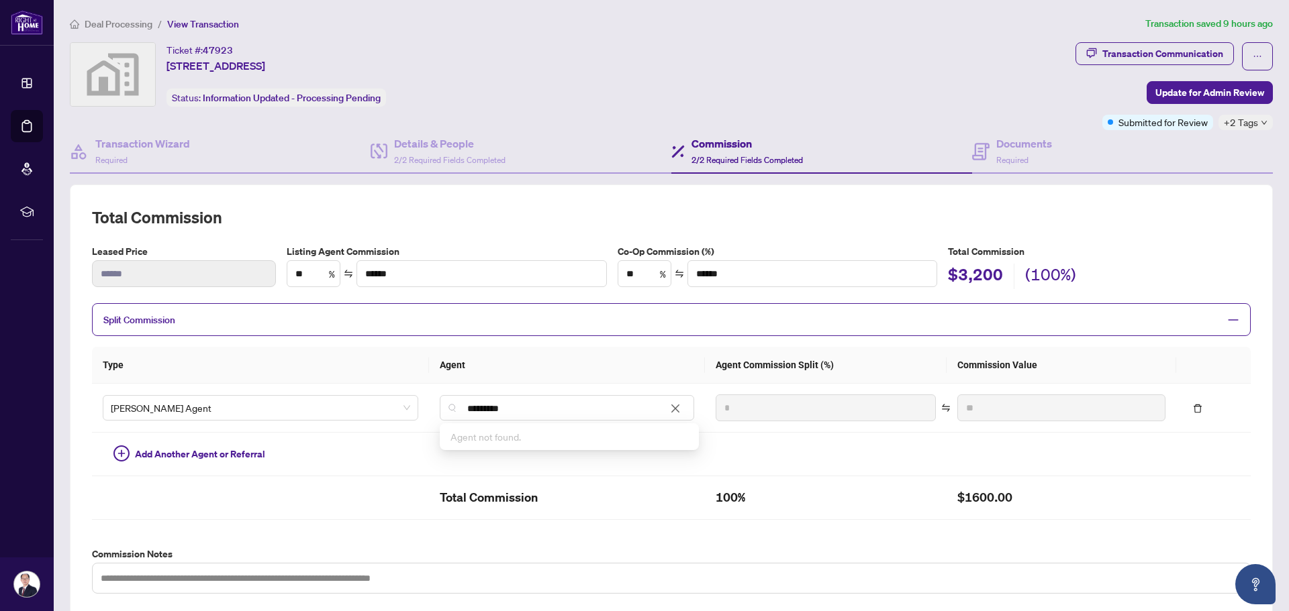
click at [533, 360] on th "Agent" at bounding box center [567, 365] width 277 height 37
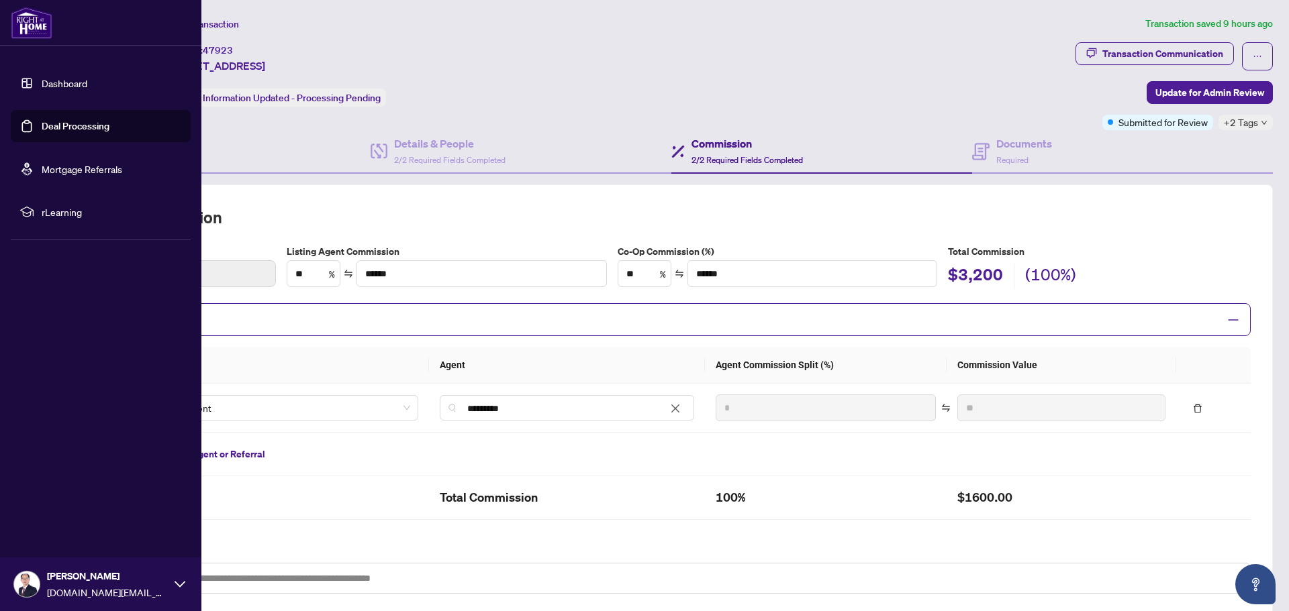
click at [60, 123] on link "Deal Processing" at bounding box center [76, 126] width 68 height 12
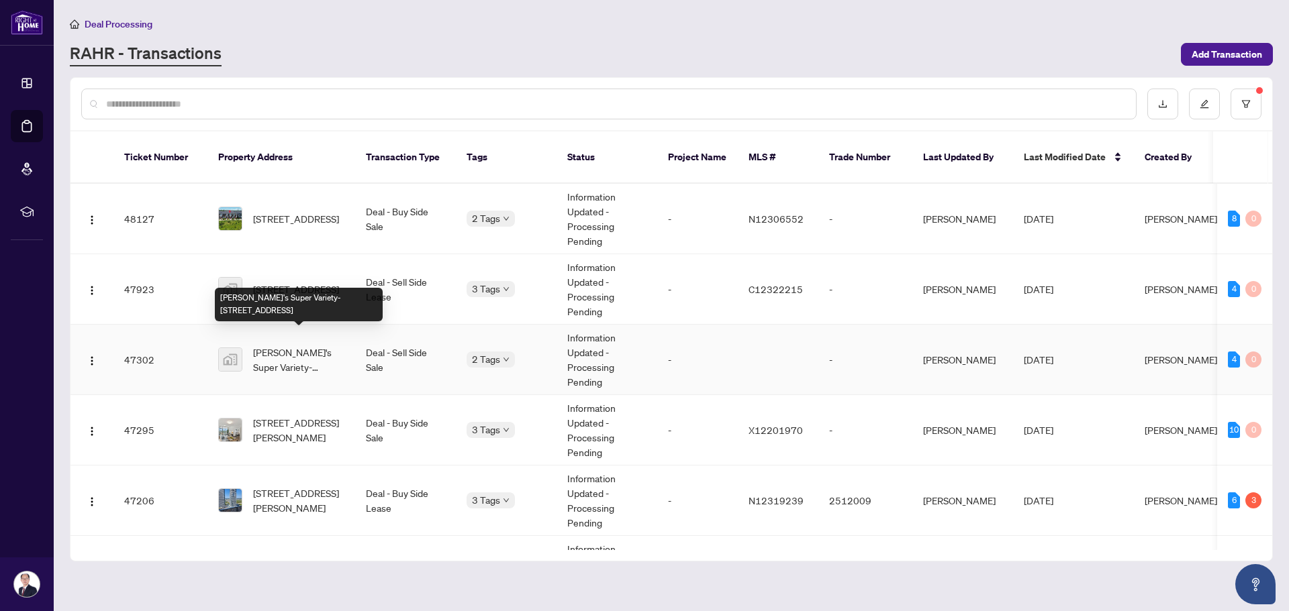
click at [291, 345] on span "[PERSON_NAME]'s Super Variety-[STREET_ADDRESS]" at bounding box center [298, 360] width 91 height 30
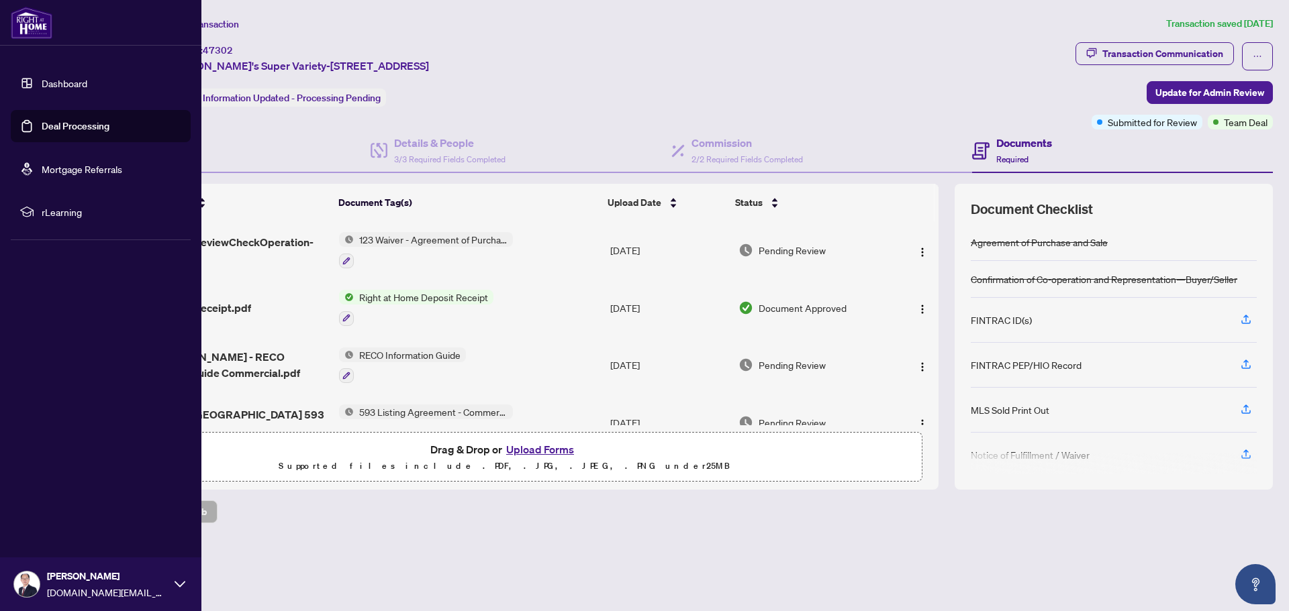
click at [59, 128] on link "Deal Processing" at bounding box center [76, 126] width 68 height 12
